Goal: Information Seeking & Learning: Check status

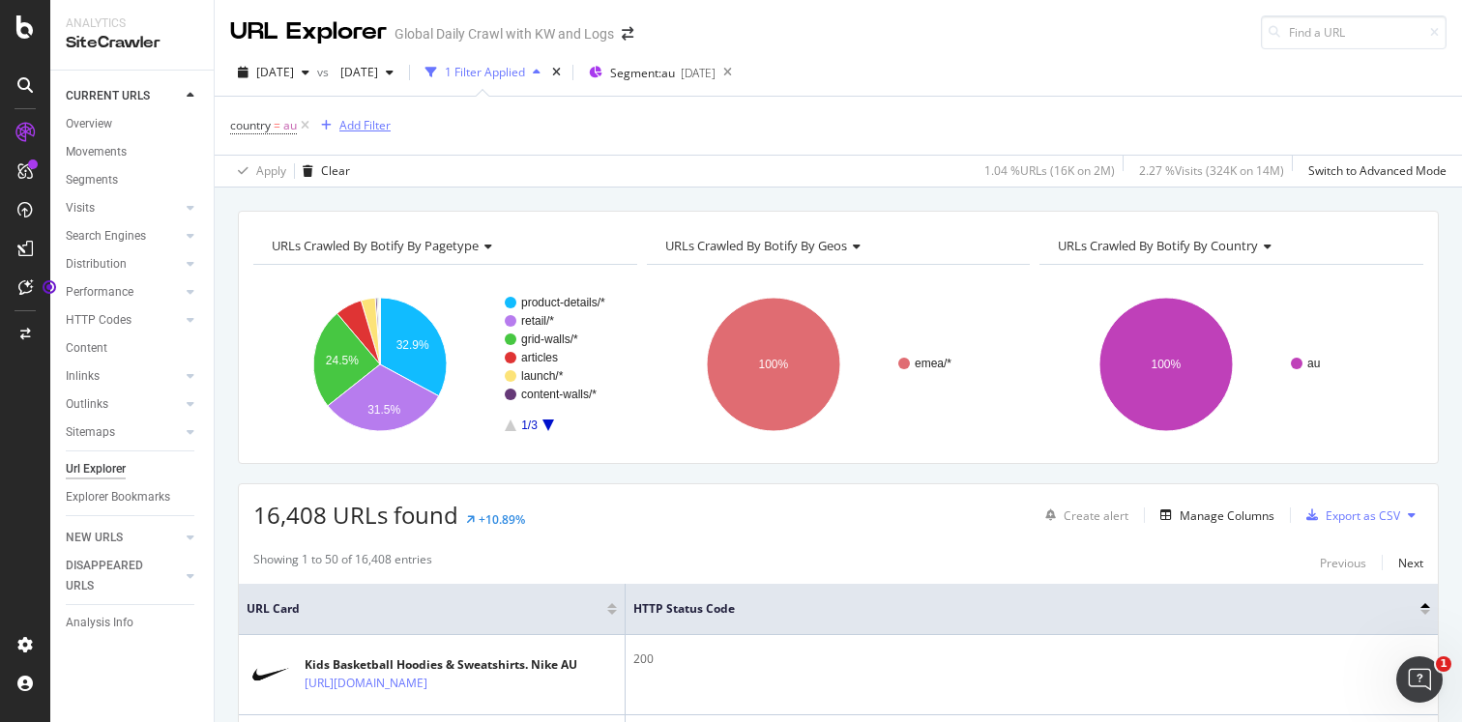
click at [360, 130] on div "Add Filter" at bounding box center [364, 125] width 51 height 16
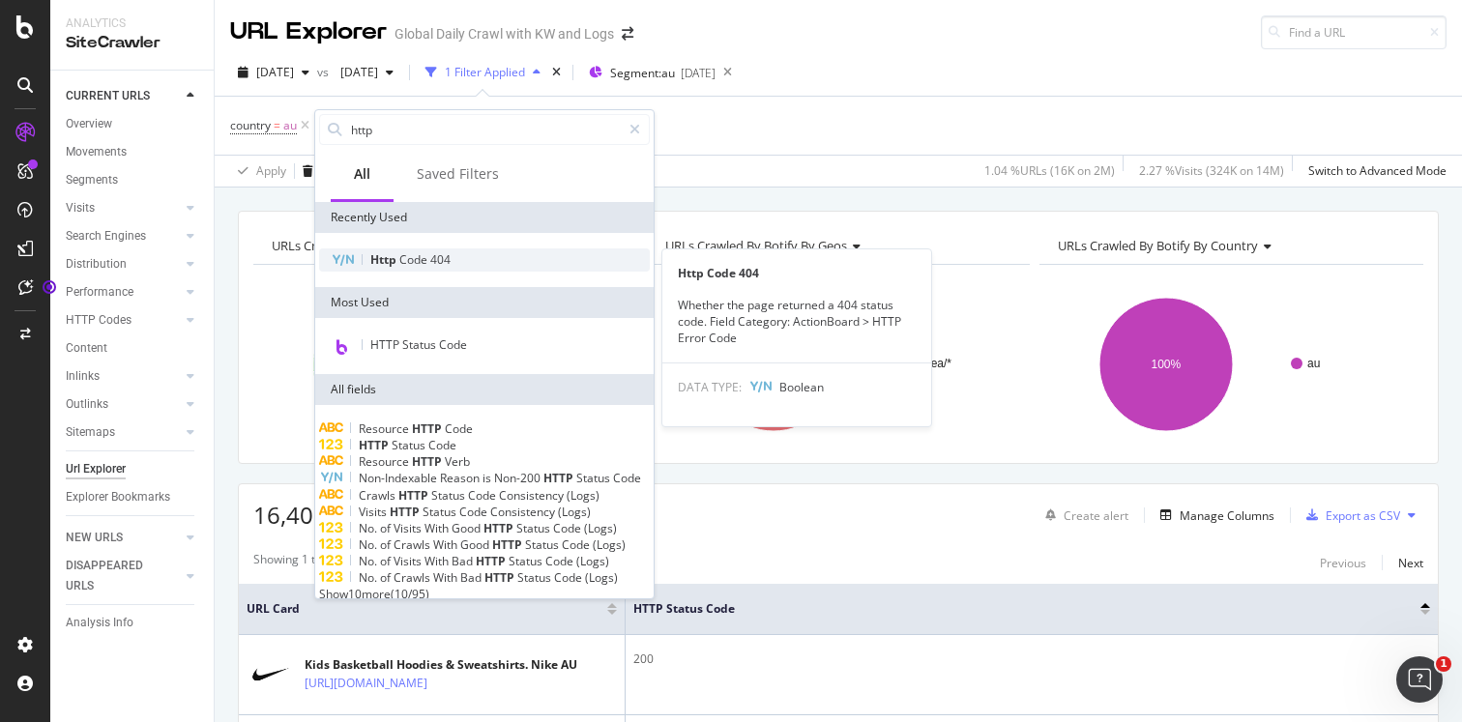
type input "http"
click at [430, 261] on span "404" at bounding box center [440, 259] width 20 height 16
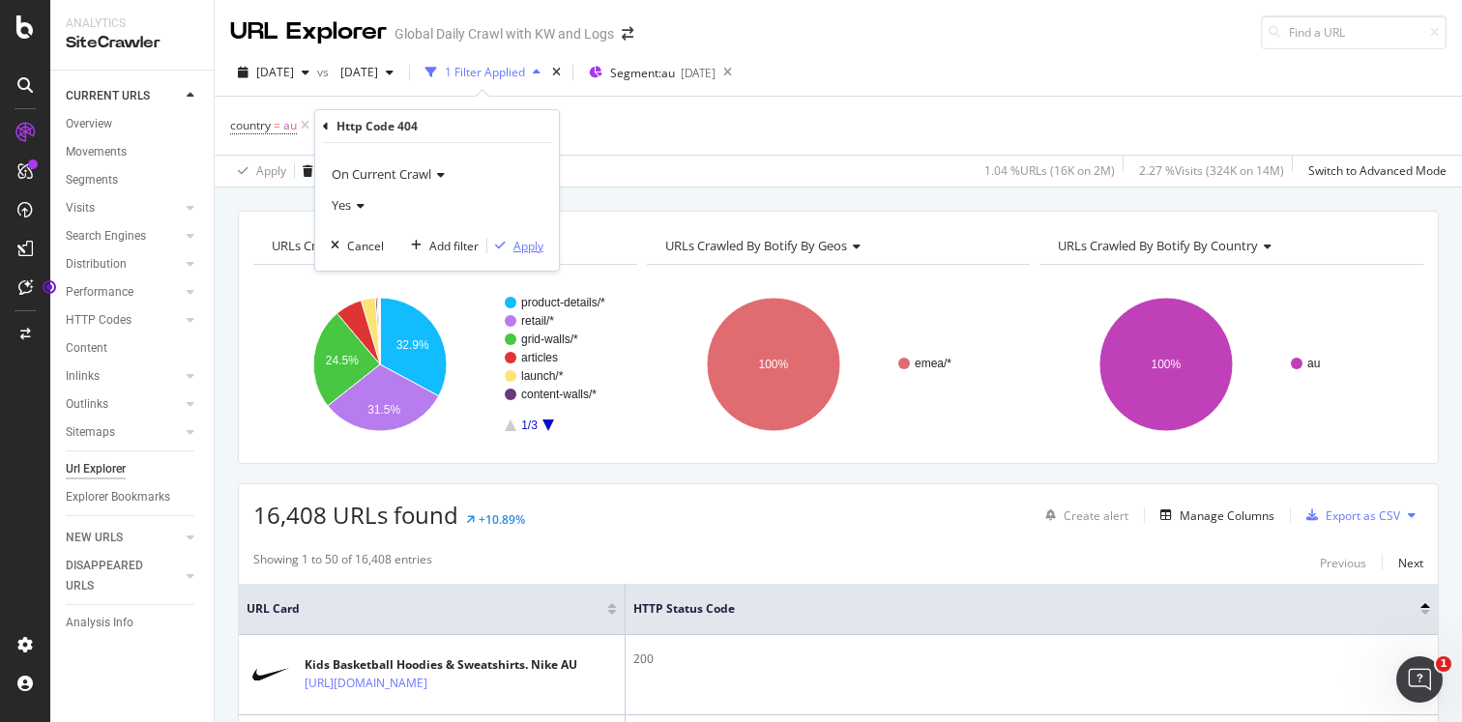
click at [526, 251] on div "Apply" at bounding box center [529, 246] width 30 height 16
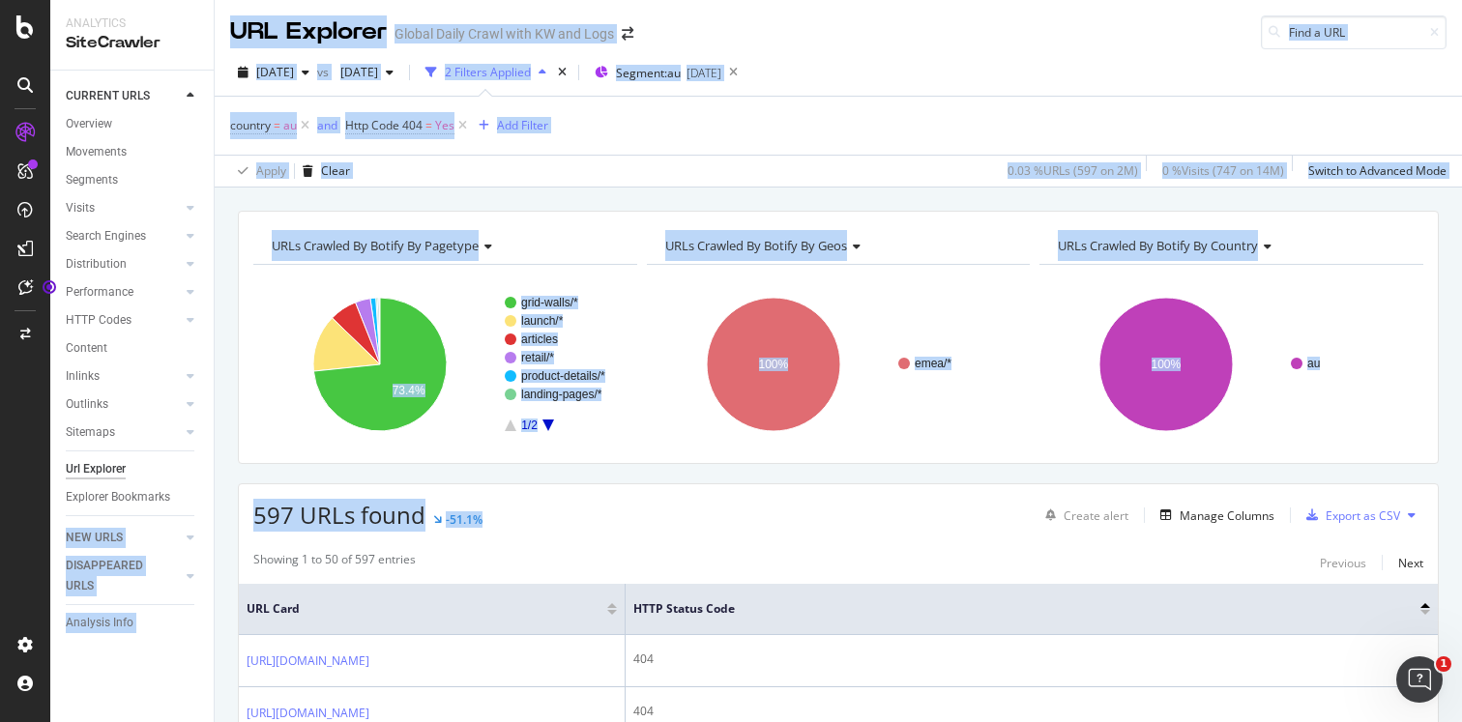
drag, startPoint x: 507, startPoint y: 516, endPoint x: 205, endPoint y: 502, distance: 302.1
click at [205, 502] on div "Analytics SiteCrawler CURRENT URLS Overview Movements Segments Visits Analysis …" at bounding box center [756, 361] width 1412 height 722
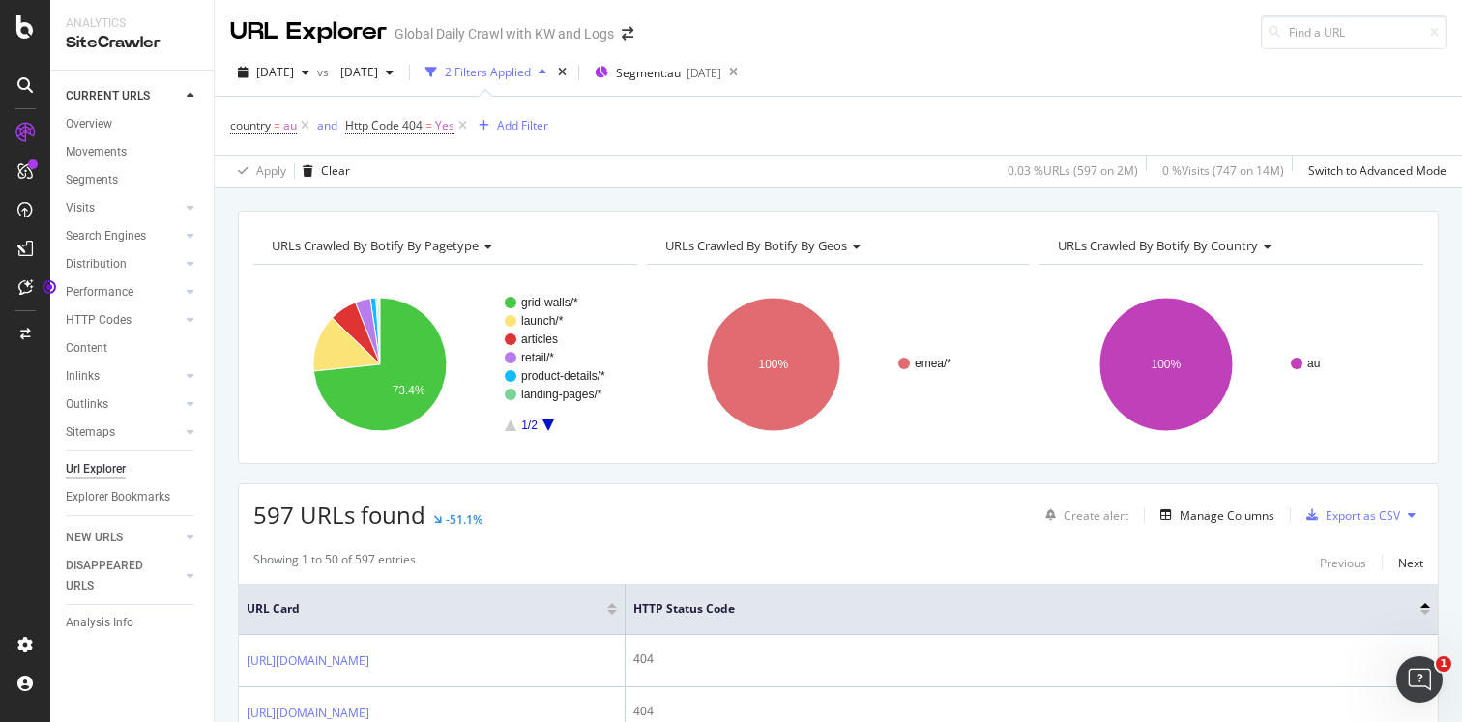
click at [288, 525] on span "597 URLs found" at bounding box center [339, 515] width 172 height 32
drag, startPoint x: 252, startPoint y: 520, endPoint x: 495, endPoint y: 524, distance: 242.8
click at [496, 524] on div "597 URLs found -51.1% Create alert Manage Columns Export as CSV" at bounding box center [838, 508] width 1199 height 47
click at [495, 524] on div "597 URLs found -51.1% Create alert Manage Columns Export as CSV" at bounding box center [838, 508] width 1199 height 47
drag, startPoint x: 495, startPoint y: 524, endPoint x: 250, endPoint y: 516, distance: 245.8
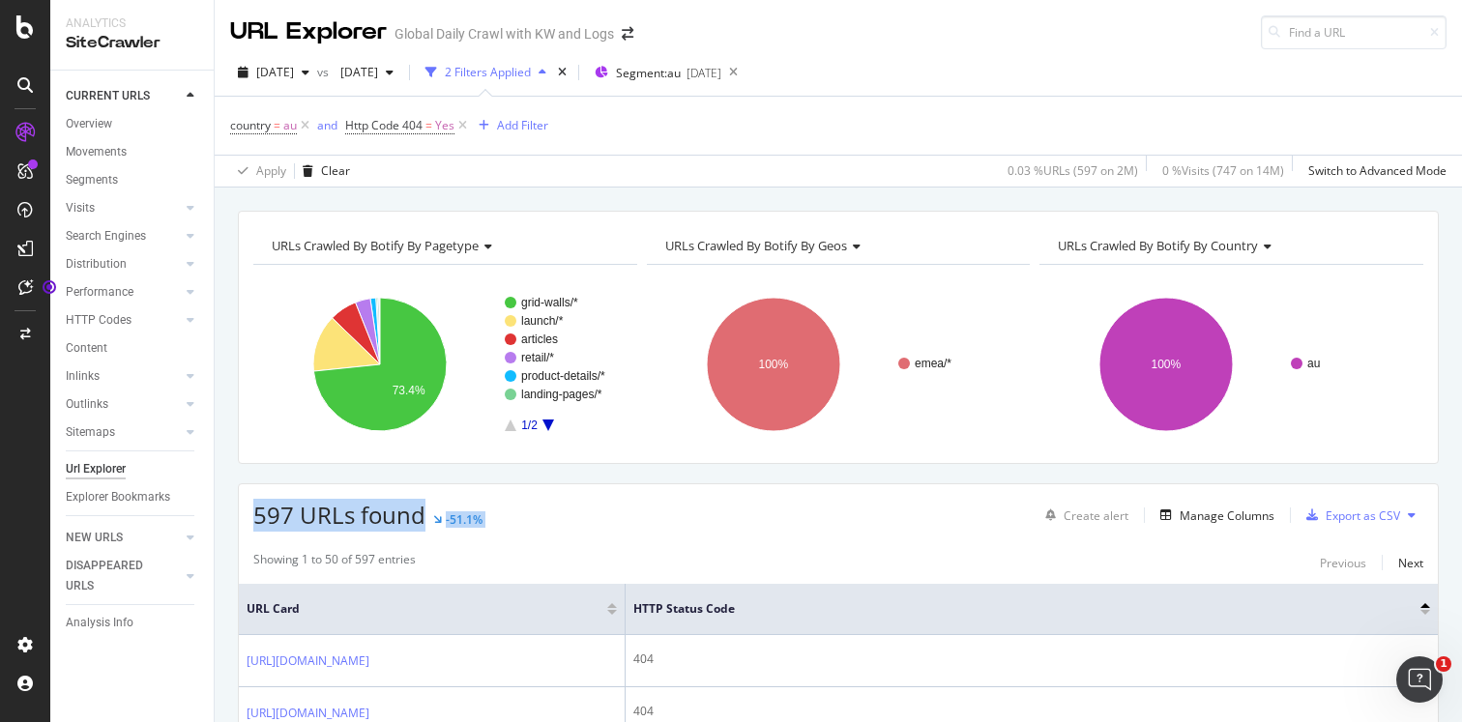
click at [250, 516] on div "597 URLs found -51.1% Create alert Manage Columns Export as CSV" at bounding box center [838, 508] width 1199 height 47
click at [259, 516] on span "597 URLs found" at bounding box center [339, 515] width 172 height 32
drag, startPoint x: 255, startPoint y: 516, endPoint x: 481, endPoint y: 519, distance: 225.4
click at [481, 519] on div "597 URLs found -51.1% Create alert Manage Columns Export as CSV" at bounding box center [838, 508] width 1199 height 47
click at [491, 525] on div "597 URLs found -51.1% Create alert Manage Columns Export as CSV" at bounding box center [838, 508] width 1199 height 47
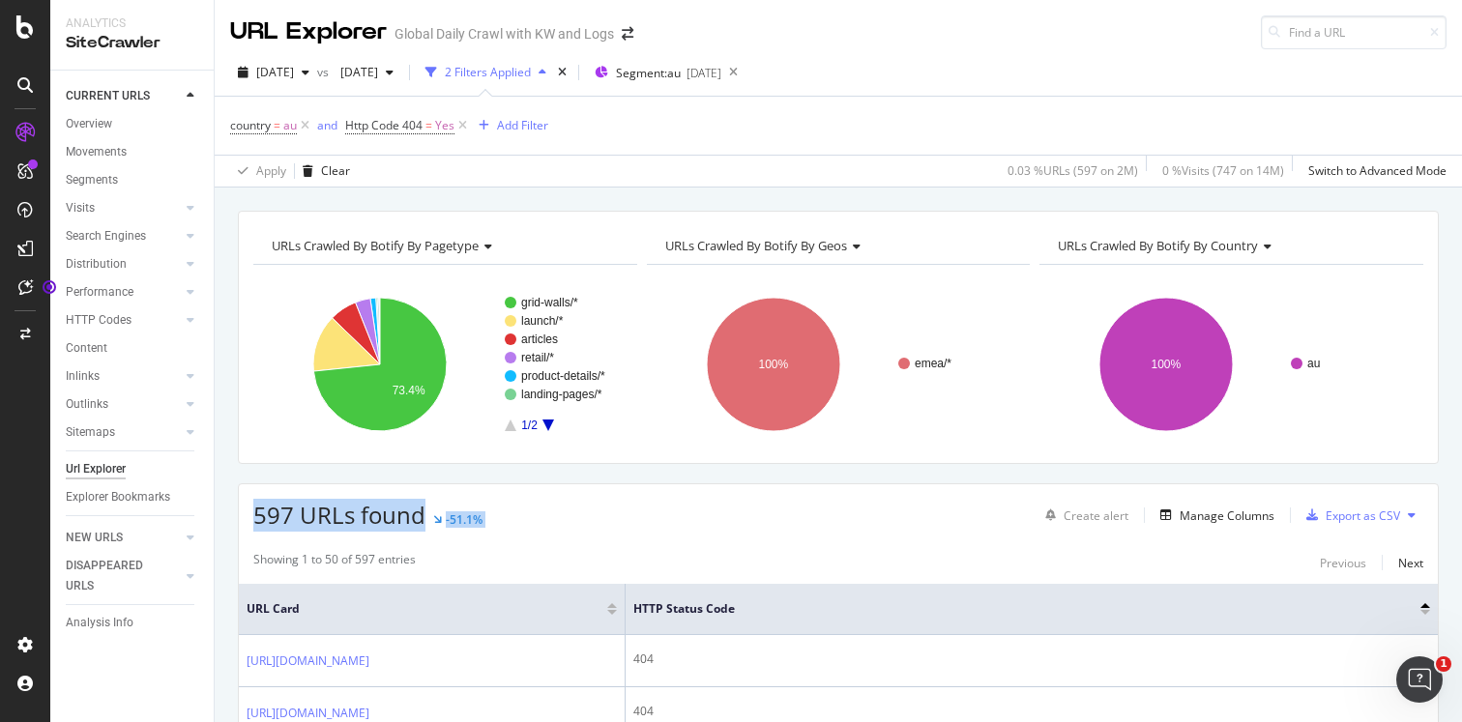
drag, startPoint x: 491, startPoint y: 525, endPoint x: 240, endPoint y: 522, distance: 251.5
click at [240, 522] on div "597 URLs found -51.1% Create alert Manage Columns Export as CSV" at bounding box center [838, 508] width 1199 height 47
click at [543, 531] on div "597 URLs found -51.1% Create alert Manage Columns Export as CSV" at bounding box center [838, 508] width 1199 height 47
click at [394, 74] on icon "button" at bounding box center [390, 73] width 8 height 12
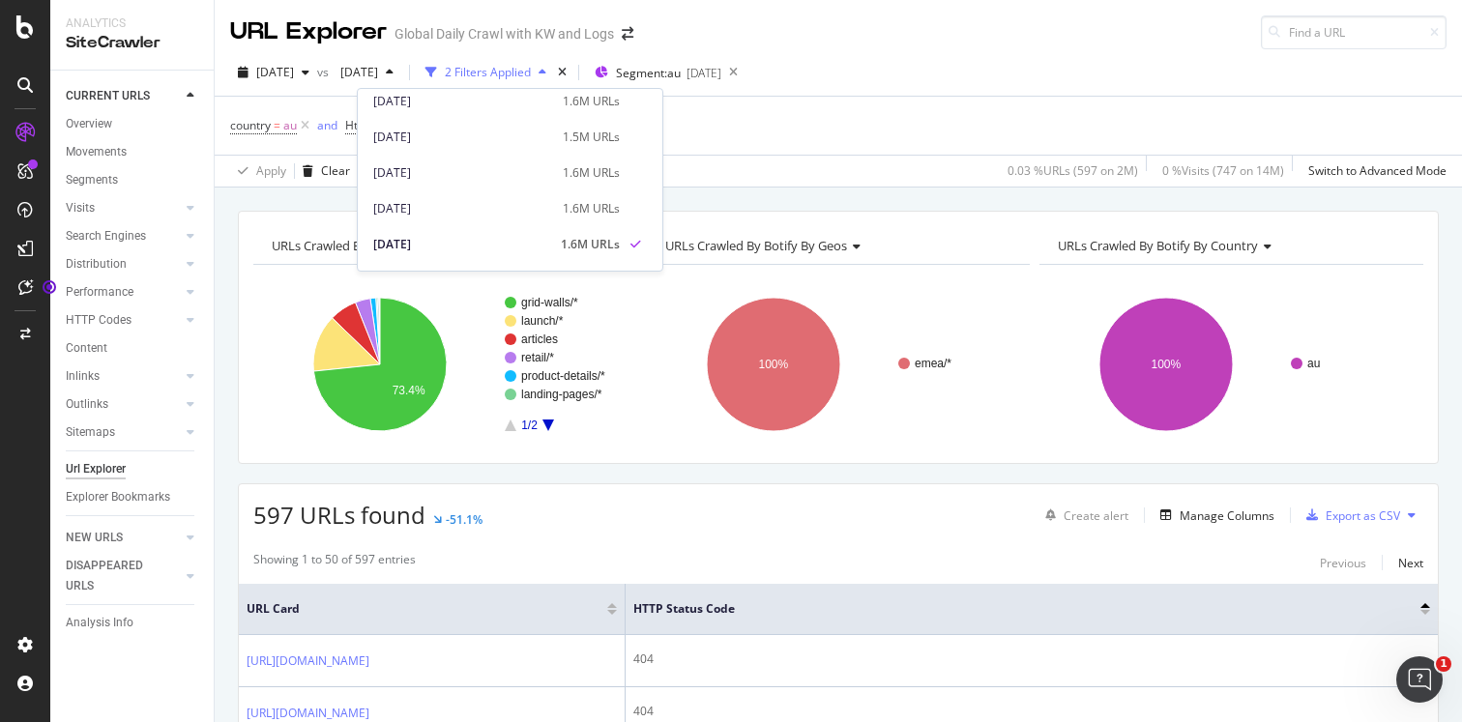
scroll to position [3056, 0]
click at [435, 197] on div "[DATE]" at bounding box center [462, 199] width 178 height 17
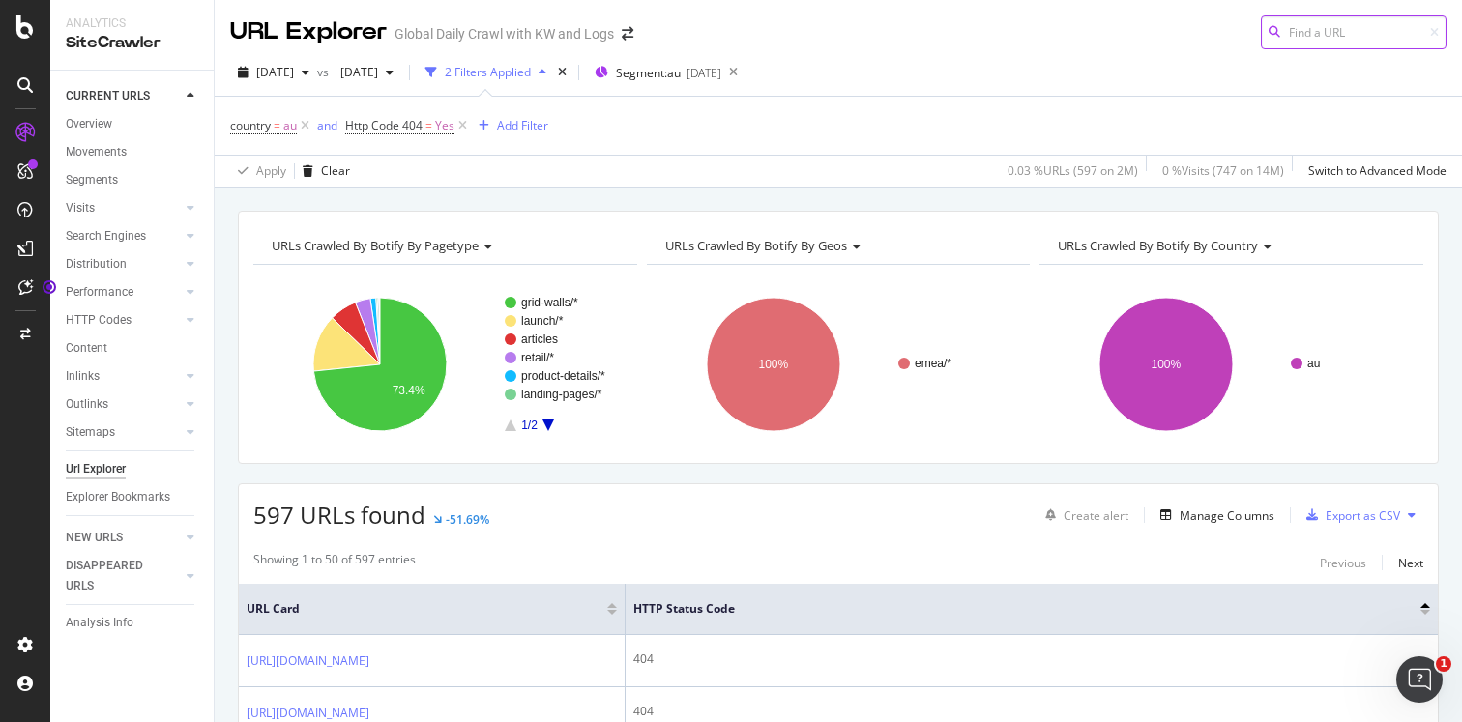
scroll to position [60, 0]
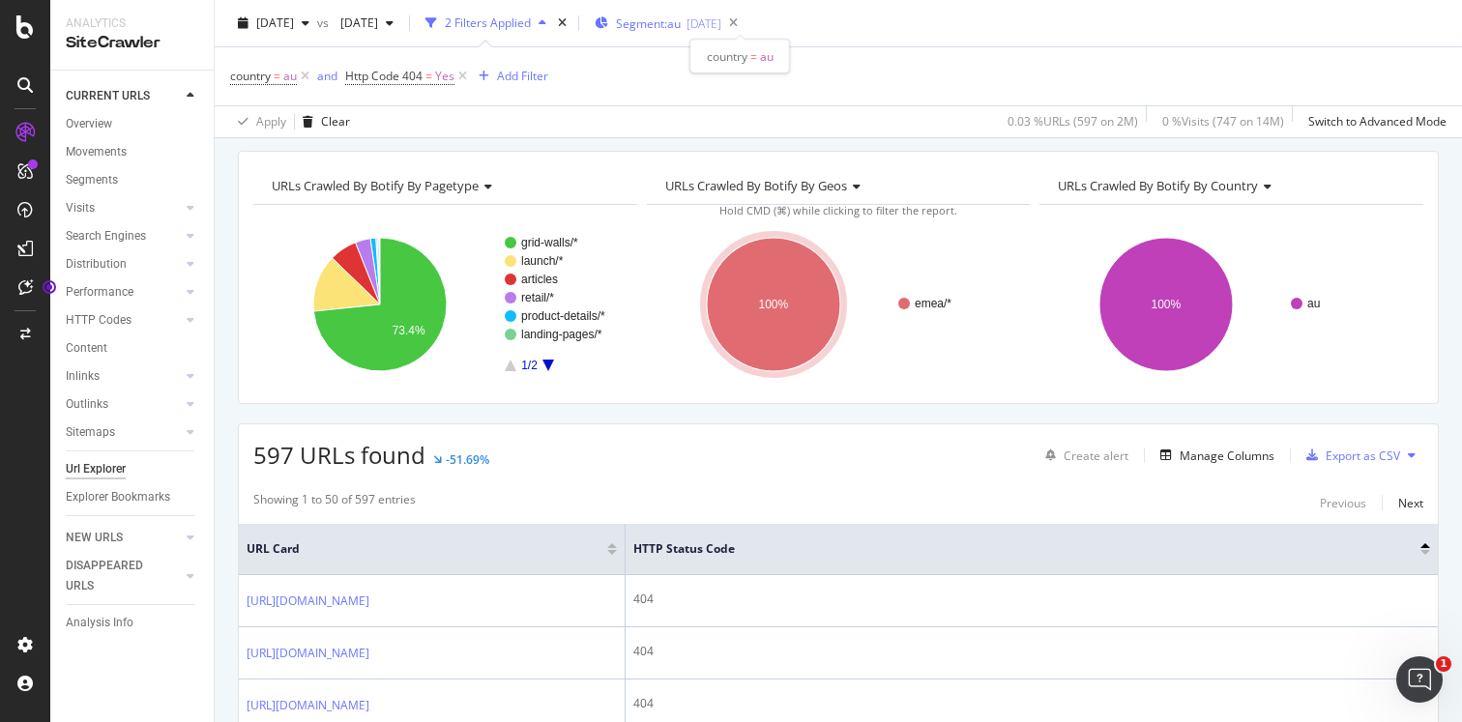
click at [681, 26] on span "Segment: au" at bounding box center [648, 23] width 65 height 16
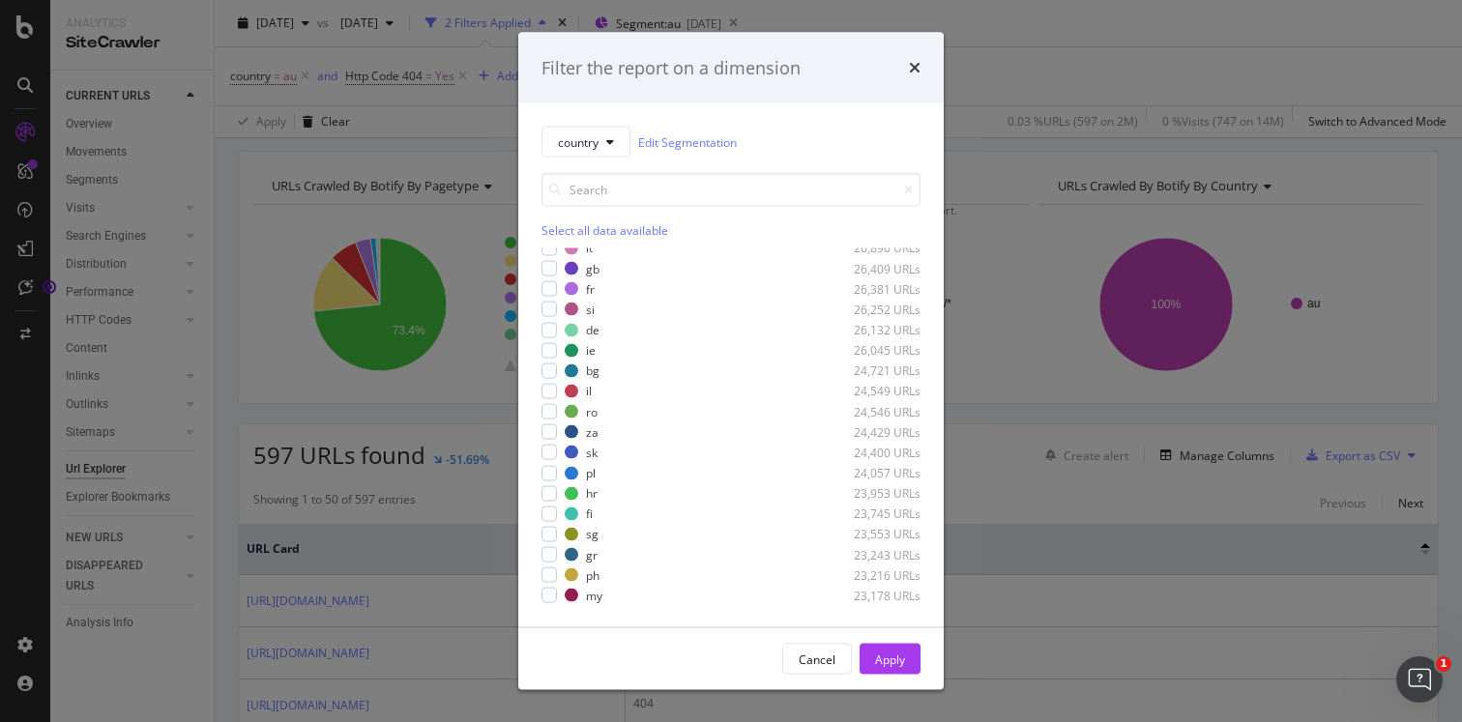
scroll to position [687, 0]
click at [913, 62] on icon "times" at bounding box center [915, 67] width 12 height 15
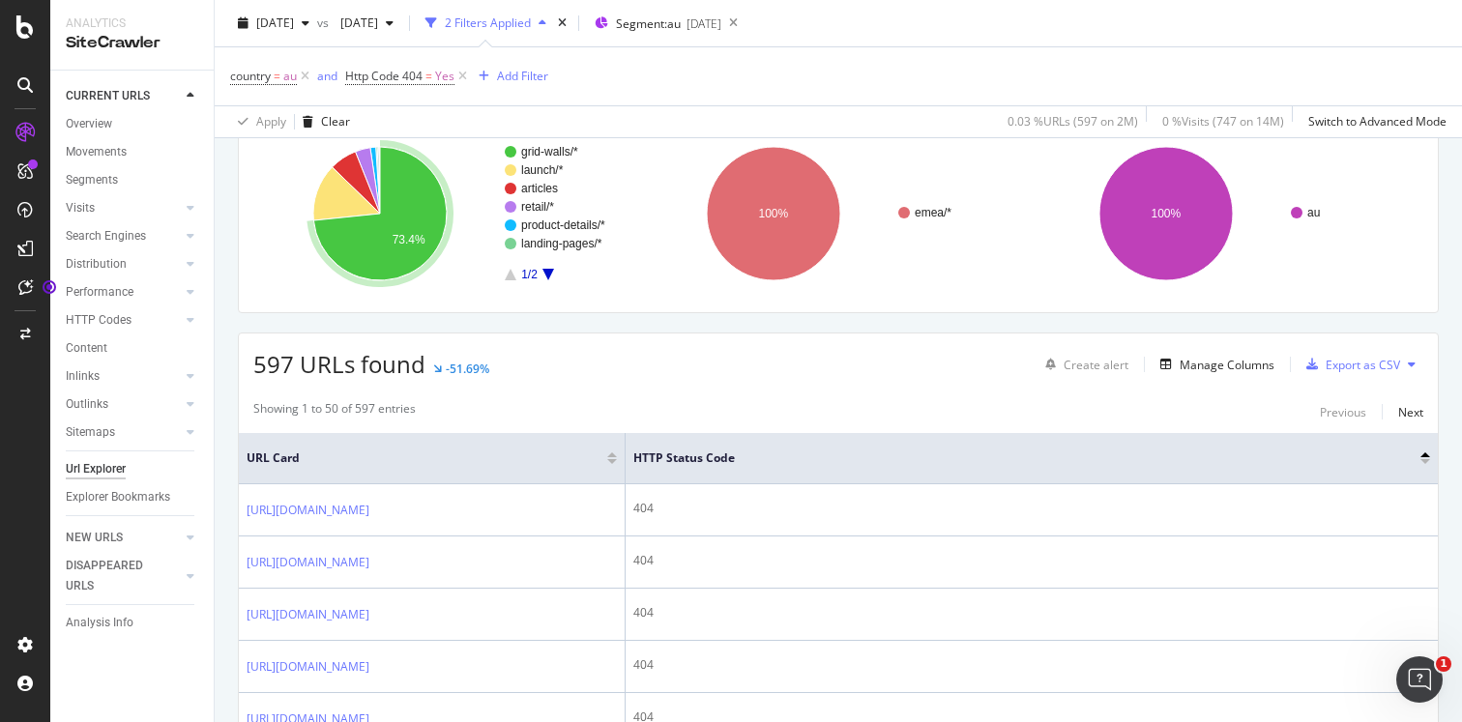
scroll to position [0, 0]
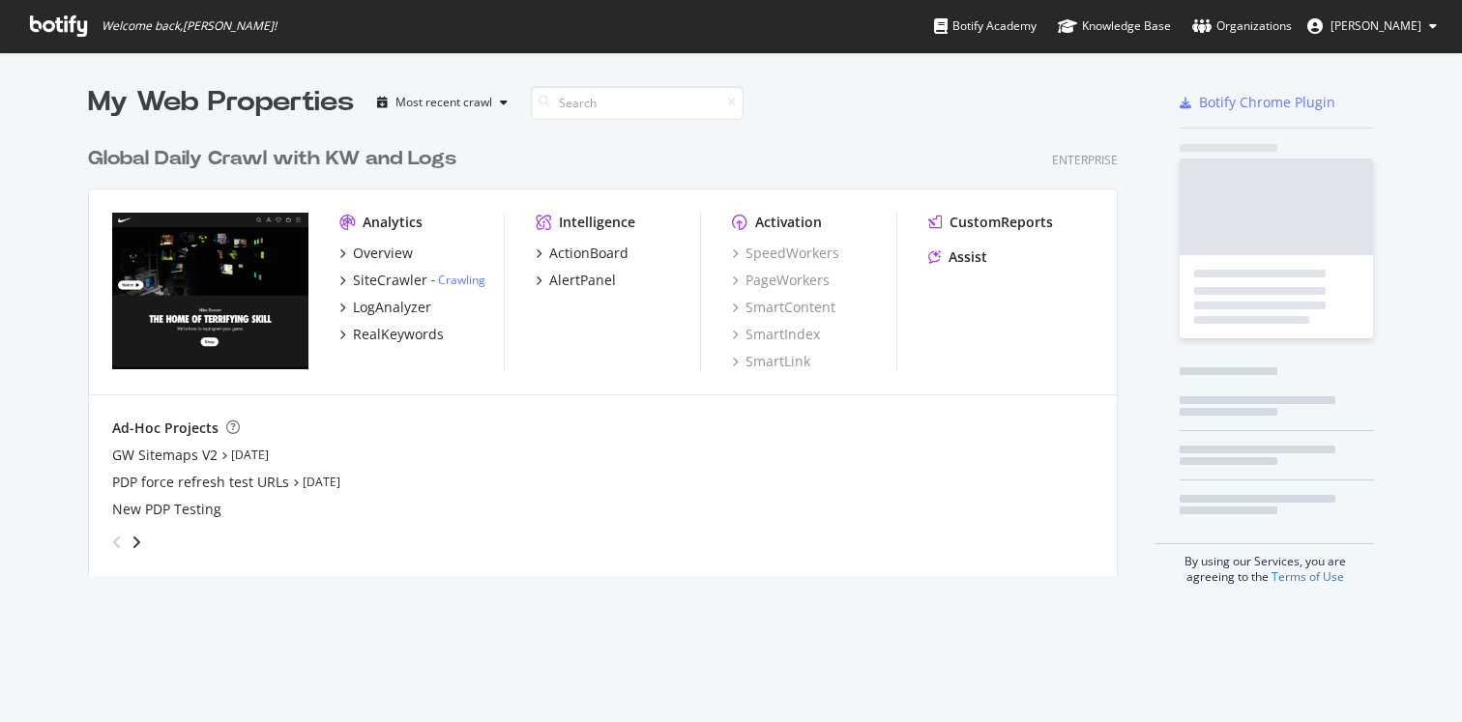
scroll to position [455, 1046]
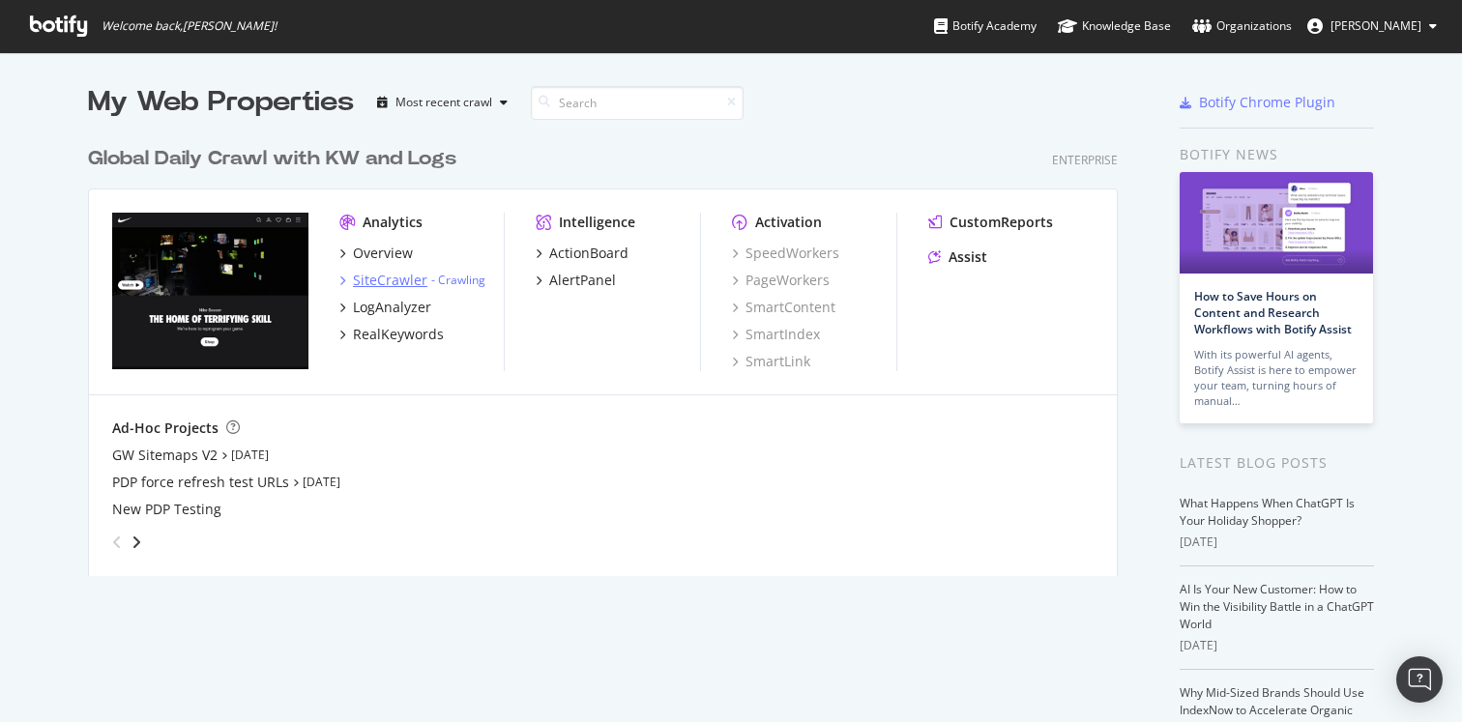
click at [344, 280] on icon "grid" at bounding box center [342, 281] width 6 height 10
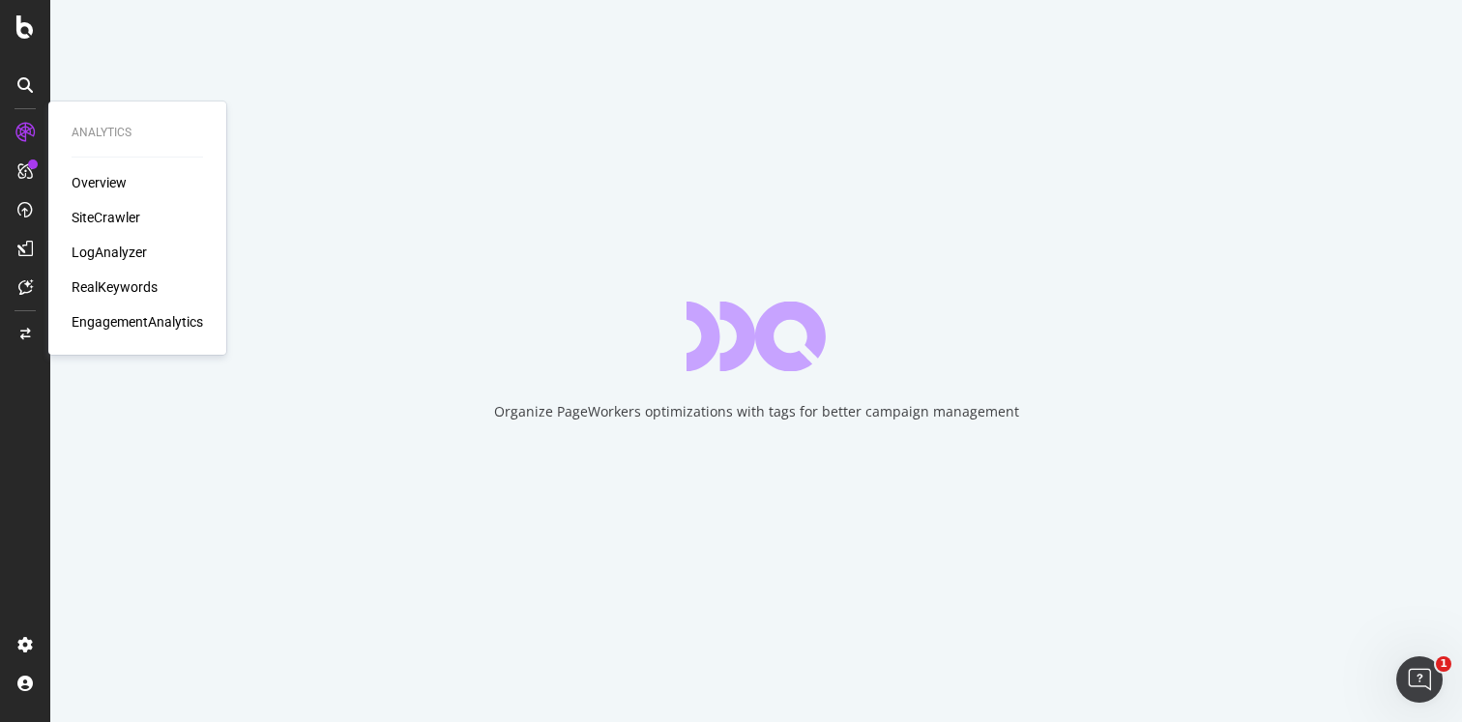
click at [106, 218] on div "SiteCrawler" at bounding box center [106, 217] width 69 height 19
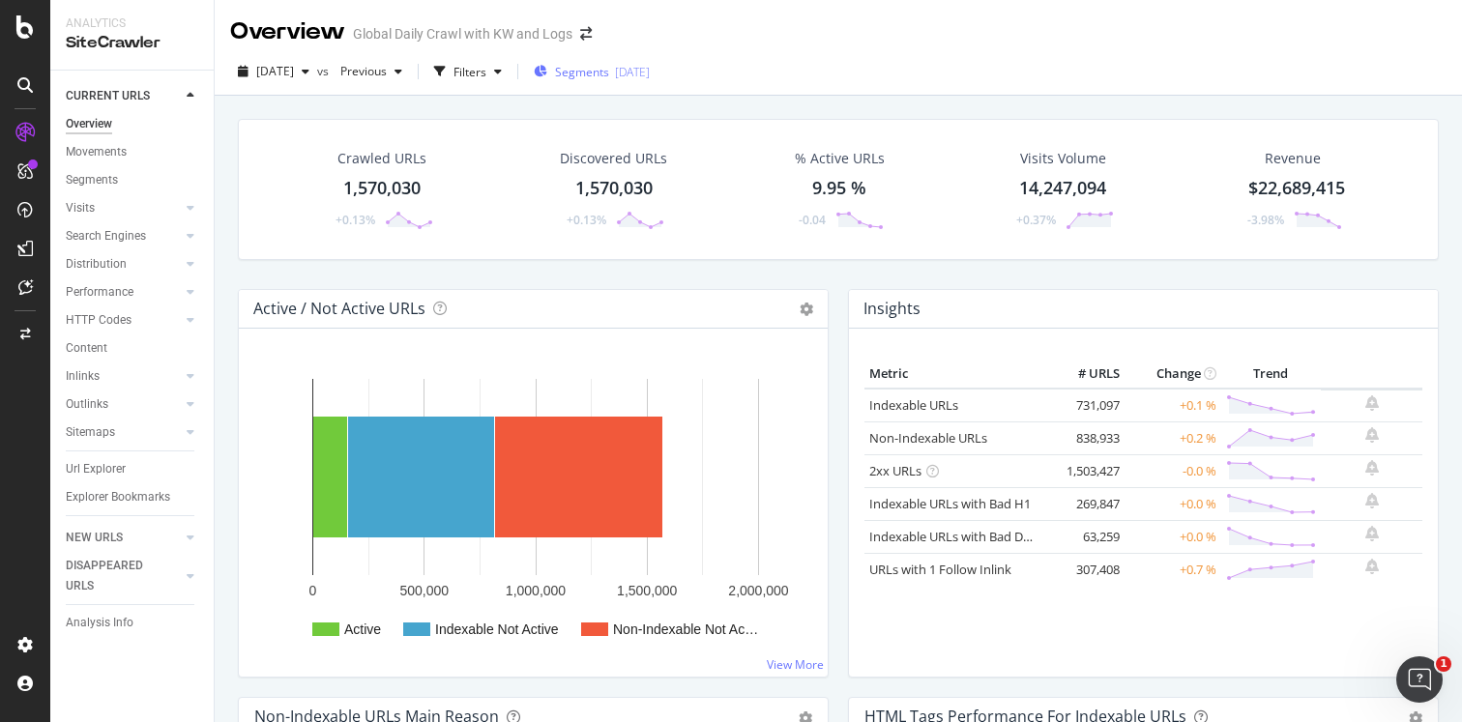
click at [609, 71] on span "Segments" at bounding box center [582, 72] width 54 height 16
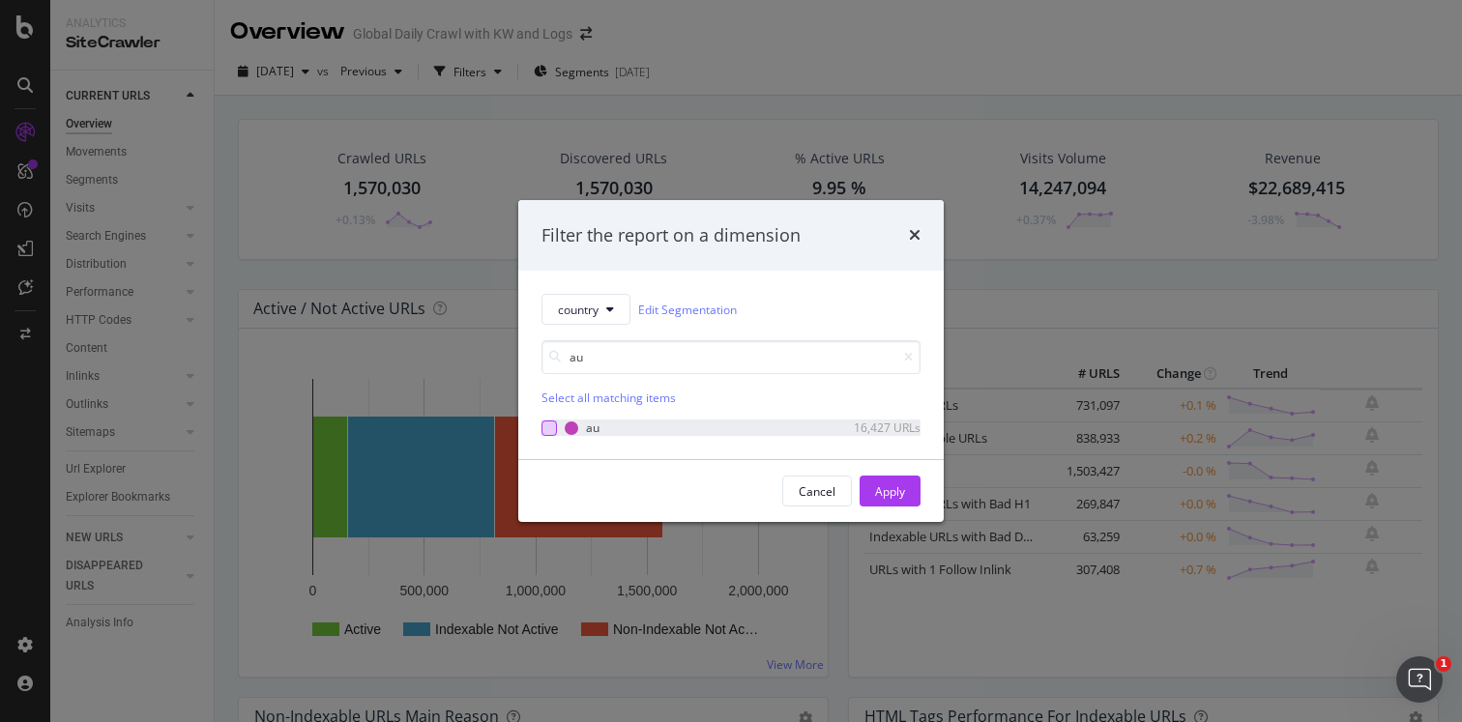
type input "au"
click at [552, 424] on div "modal" at bounding box center [549, 428] width 15 height 15
click at [878, 487] on div "Apply" at bounding box center [890, 492] width 30 height 16
